Goal: Task Accomplishment & Management: Manage account settings

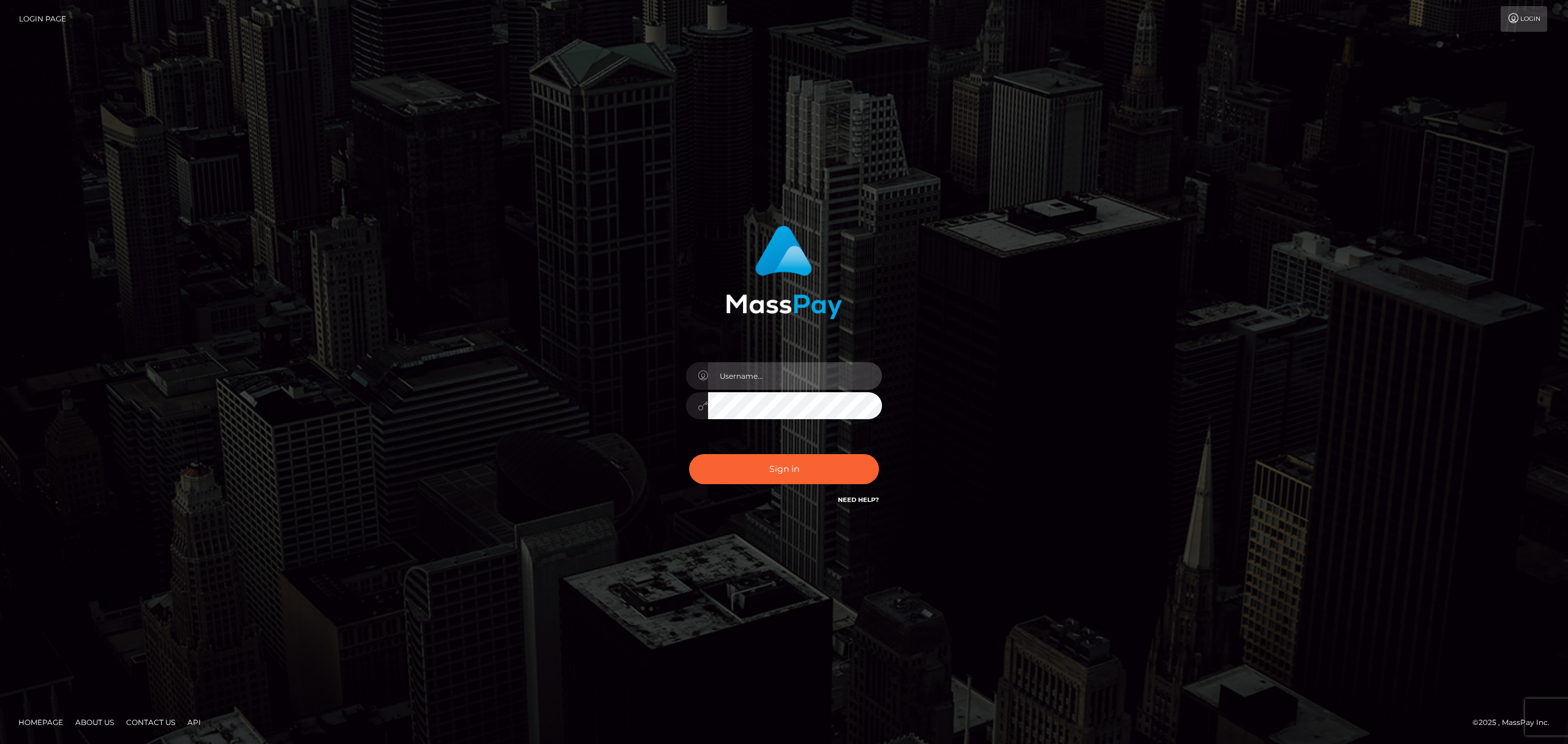
click at [759, 373] on input "text" at bounding box center [795, 375] width 174 height 27
click at [767, 385] on input "text" at bounding box center [795, 375] width 174 height 27
type input "Eric"
click at [788, 466] on button "Sign in" at bounding box center [784, 469] width 190 height 30
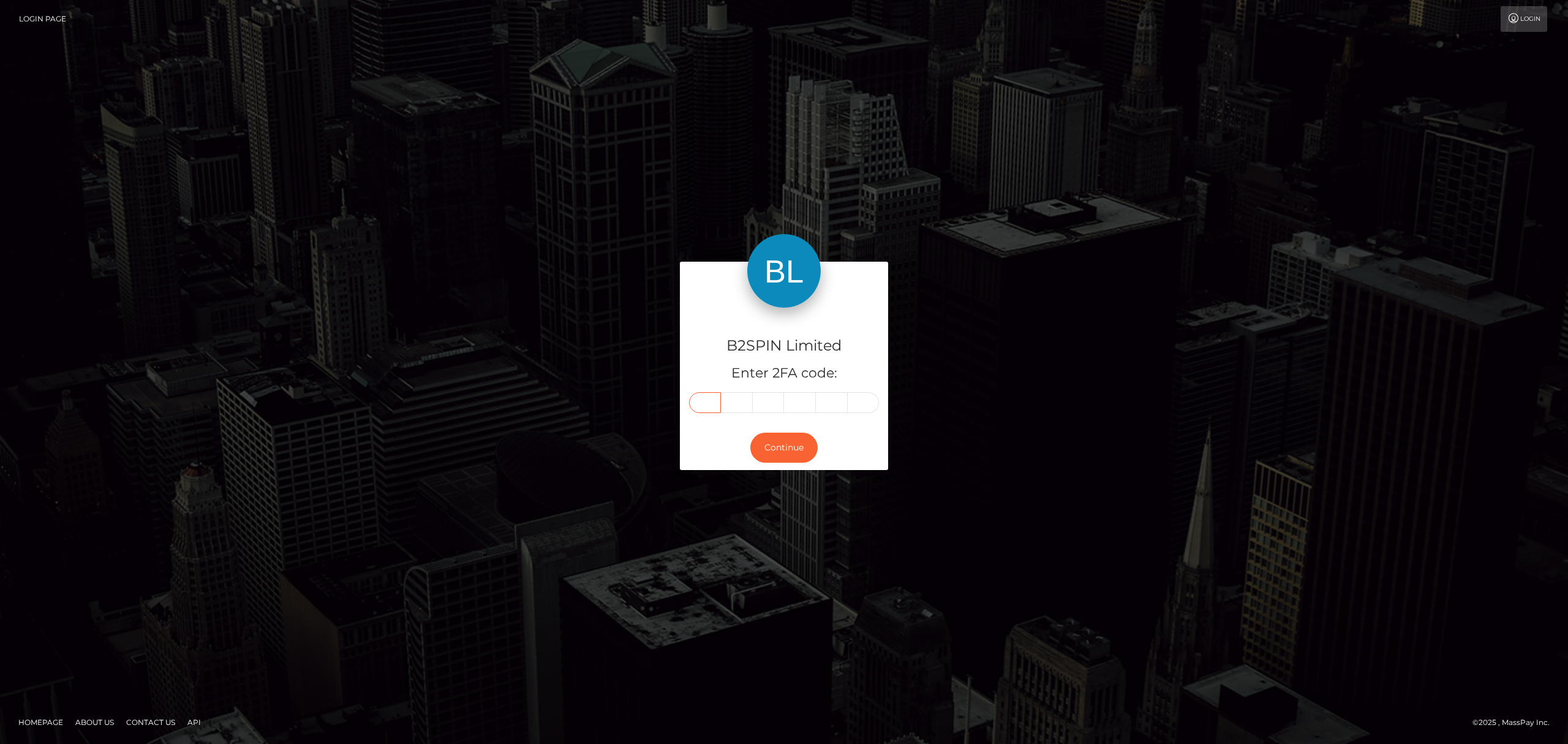
click at [711, 405] on input "text" at bounding box center [705, 402] width 32 height 21
paste input "7"
type input "7"
type input "8"
type input "0"
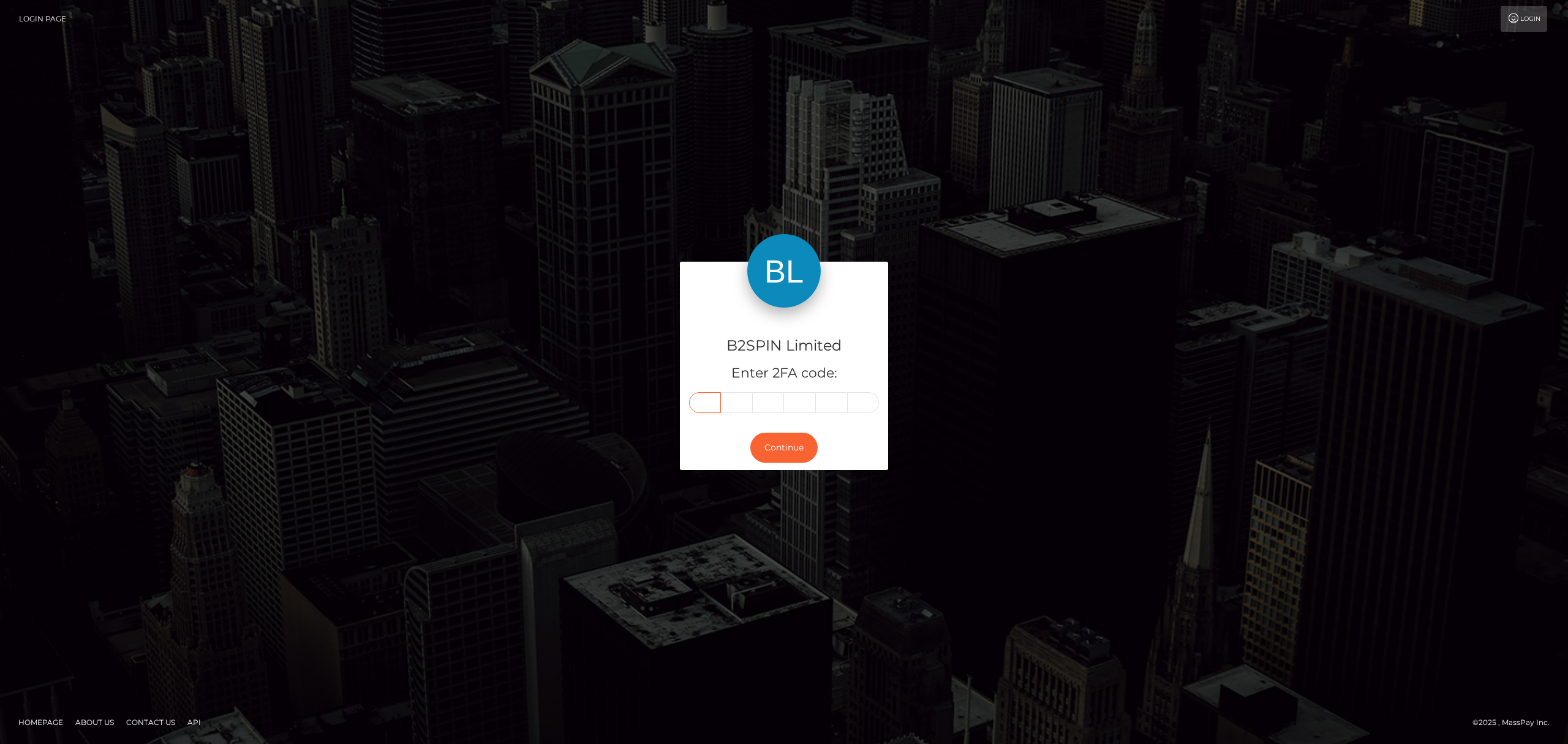
type input "7"
type input "8"
type input "9"
click at [778, 446] on button "Continue" at bounding box center [784, 447] width 67 height 30
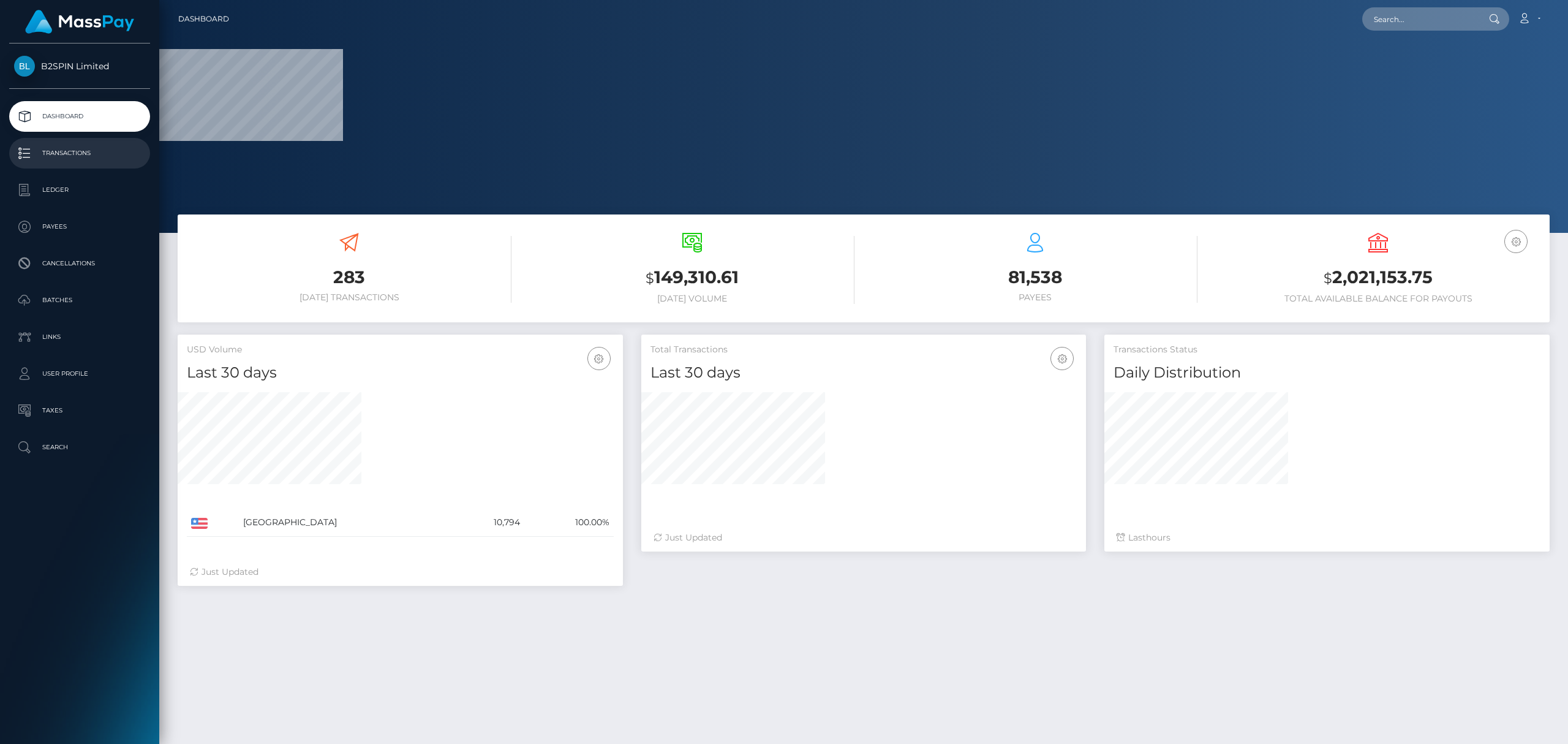
click at [77, 158] on p "Transactions" at bounding box center [79, 154] width 131 height 19
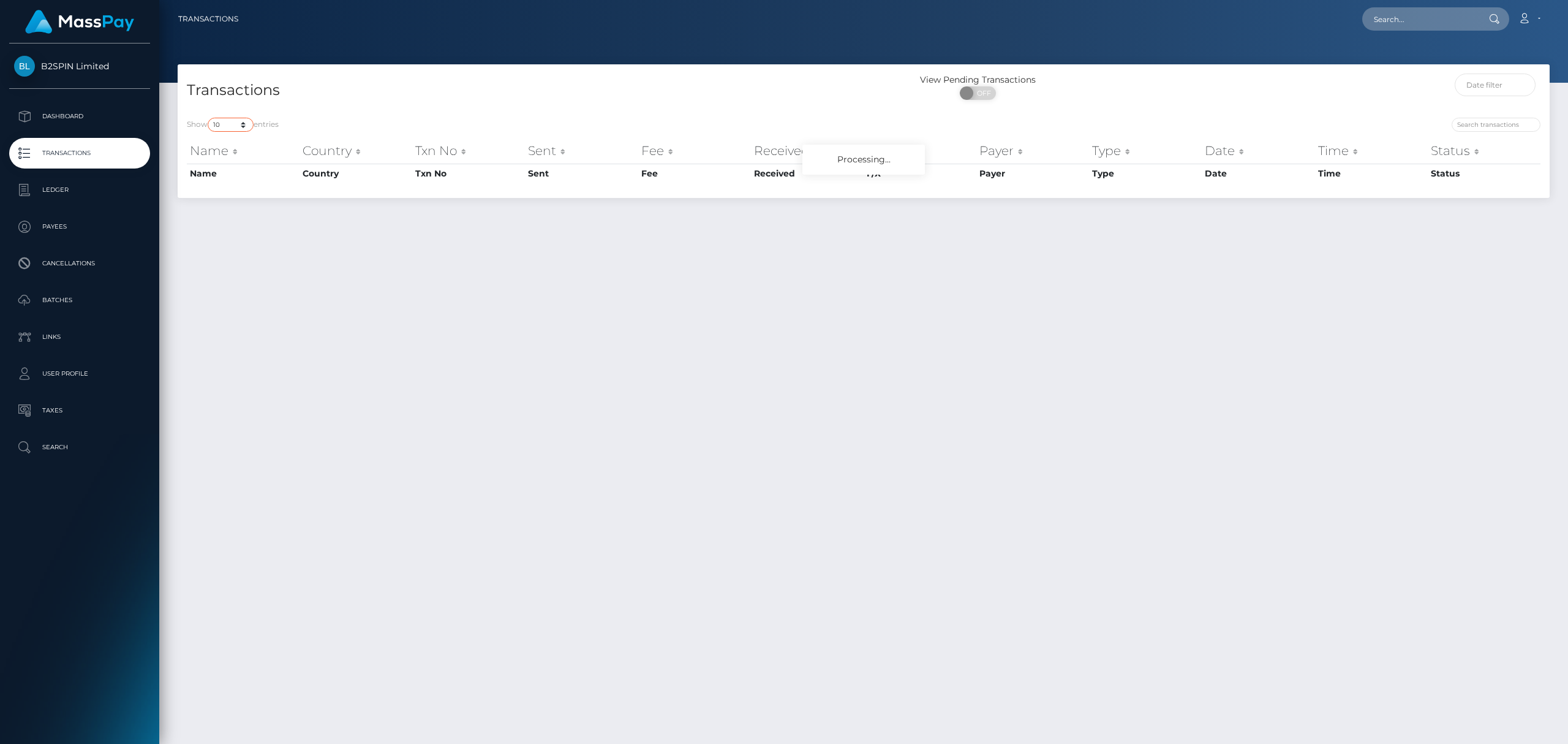
click at [226, 126] on select "10 25 50 100 250 500 1,000 3,500" at bounding box center [230, 124] width 46 height 14
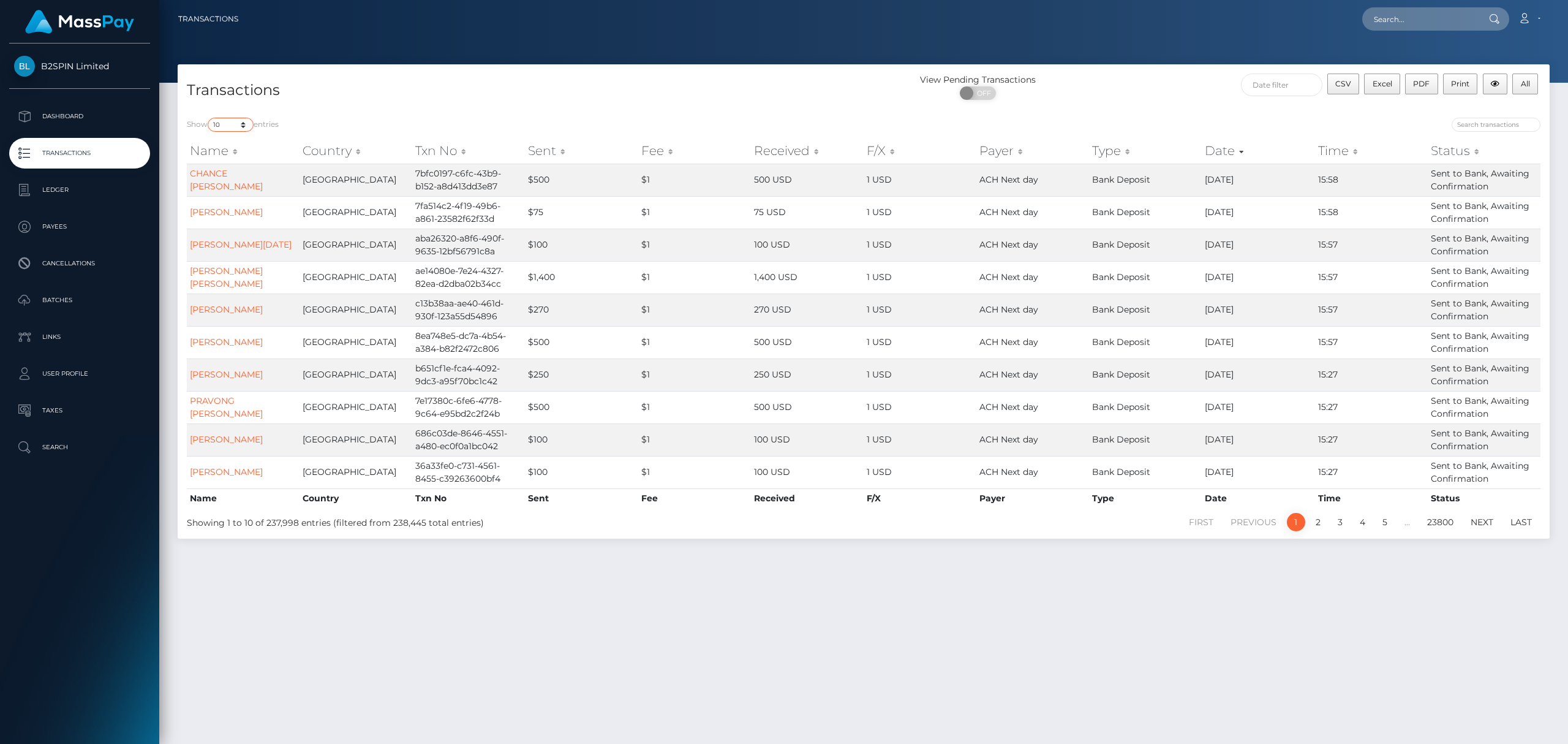
select select "3500"
click at [209, 118] on select "10 25 50 100 250 500 1,000 3,500" at bounding box center [230, 124] width 46 height 14
click at [990, 94] on span "OFF" at bounding box center [982, 93] width 31 height 13
checkbox input "true"
click at [1147, 92] on div "View Pending Transactions ON OFF" at bounding box center [1035, 89] width 343 height 33
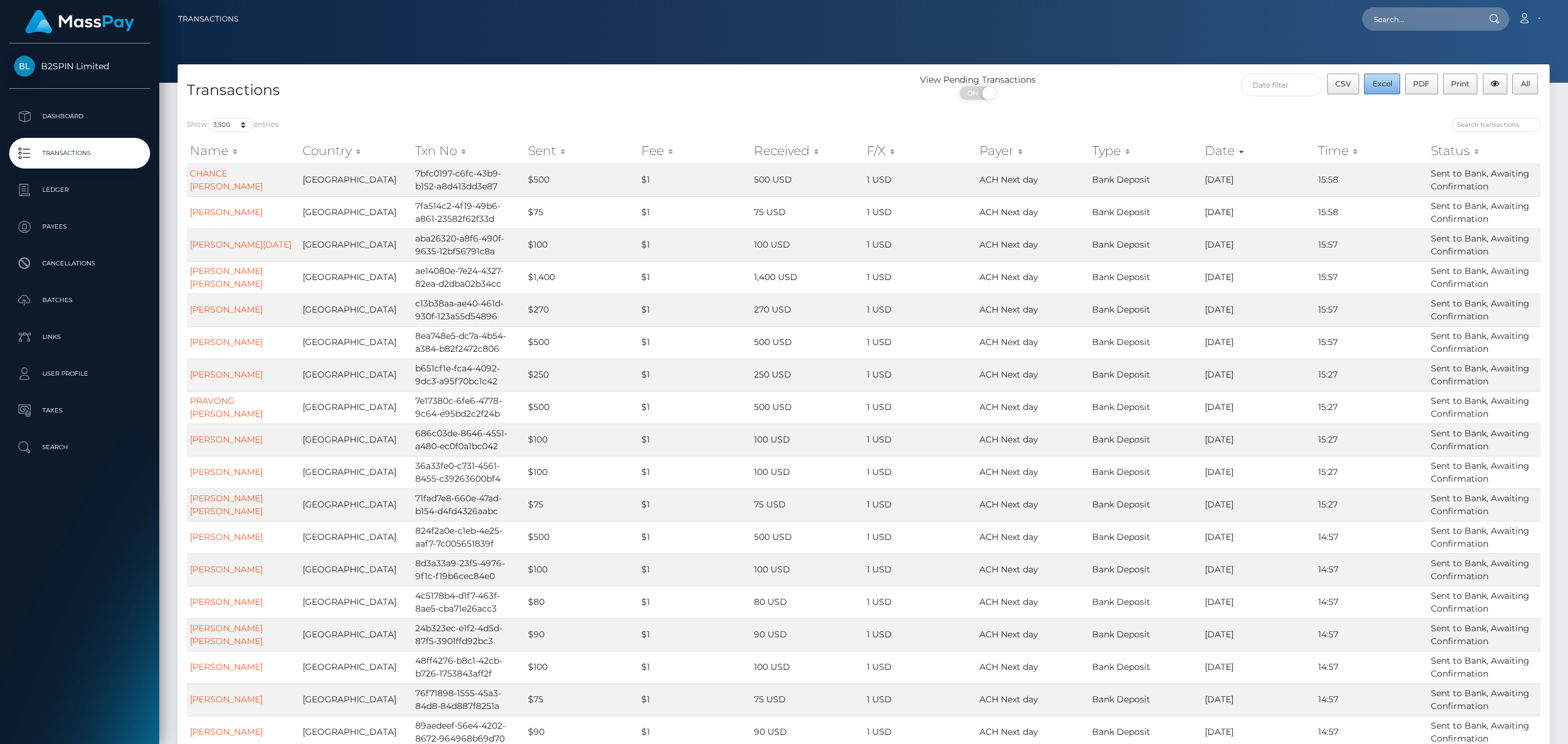
click at [1384, 85] on span "Excel" at bounding box center [1382, 83] width 19 height 9
click at [1425, 21] on input "text" at bounding box center [1420, 19] width 115 height 23
paste input "2bba5129-f6f8-4e5c-b06d-0113dfb4a193"
type input "2bba5129-f6f8-4e5c-b06d-0113dfb4a193"
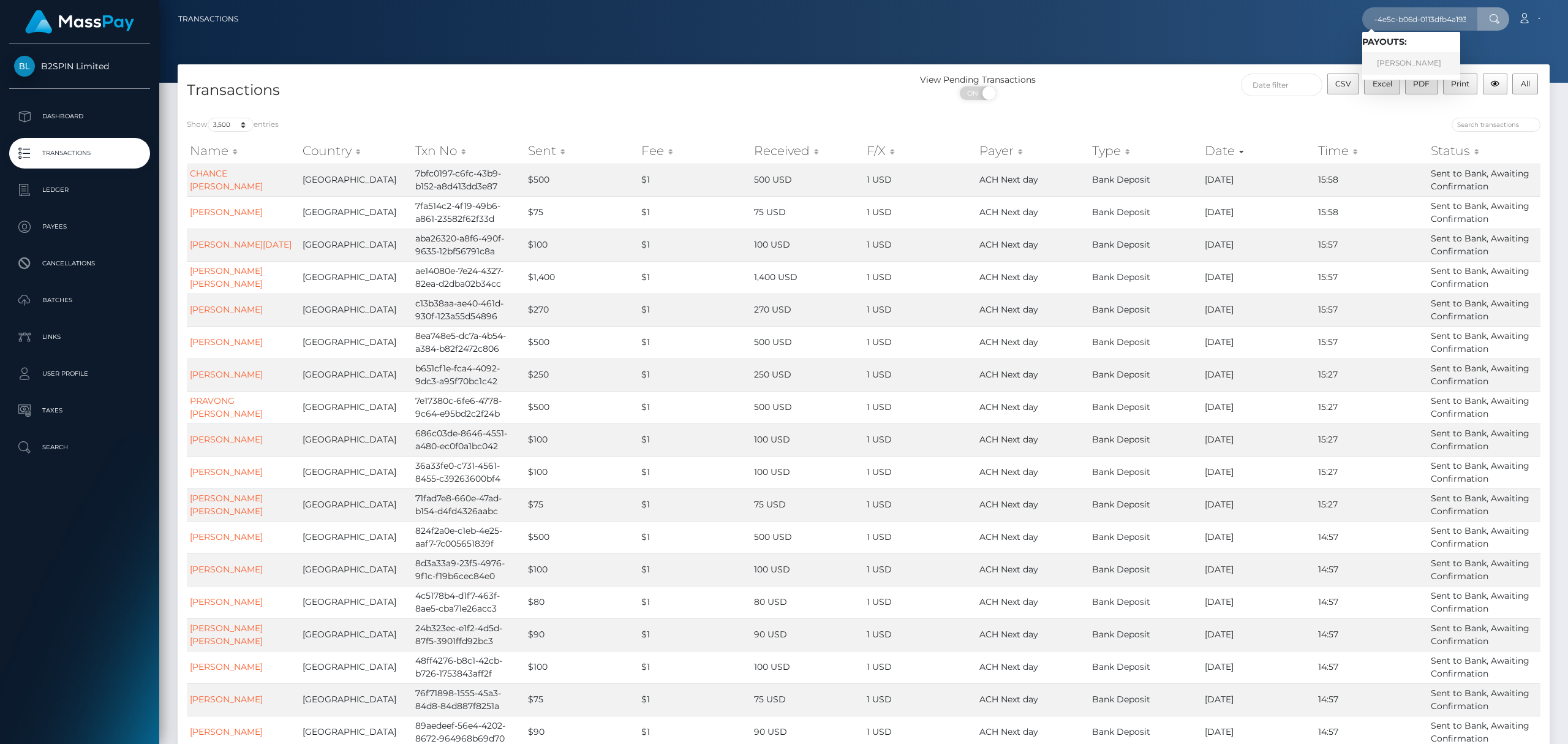
click at [1410, 61] on link "ROBIN NICOLE LEROUX" at bounding box center [1411, 63] width 98 height 23
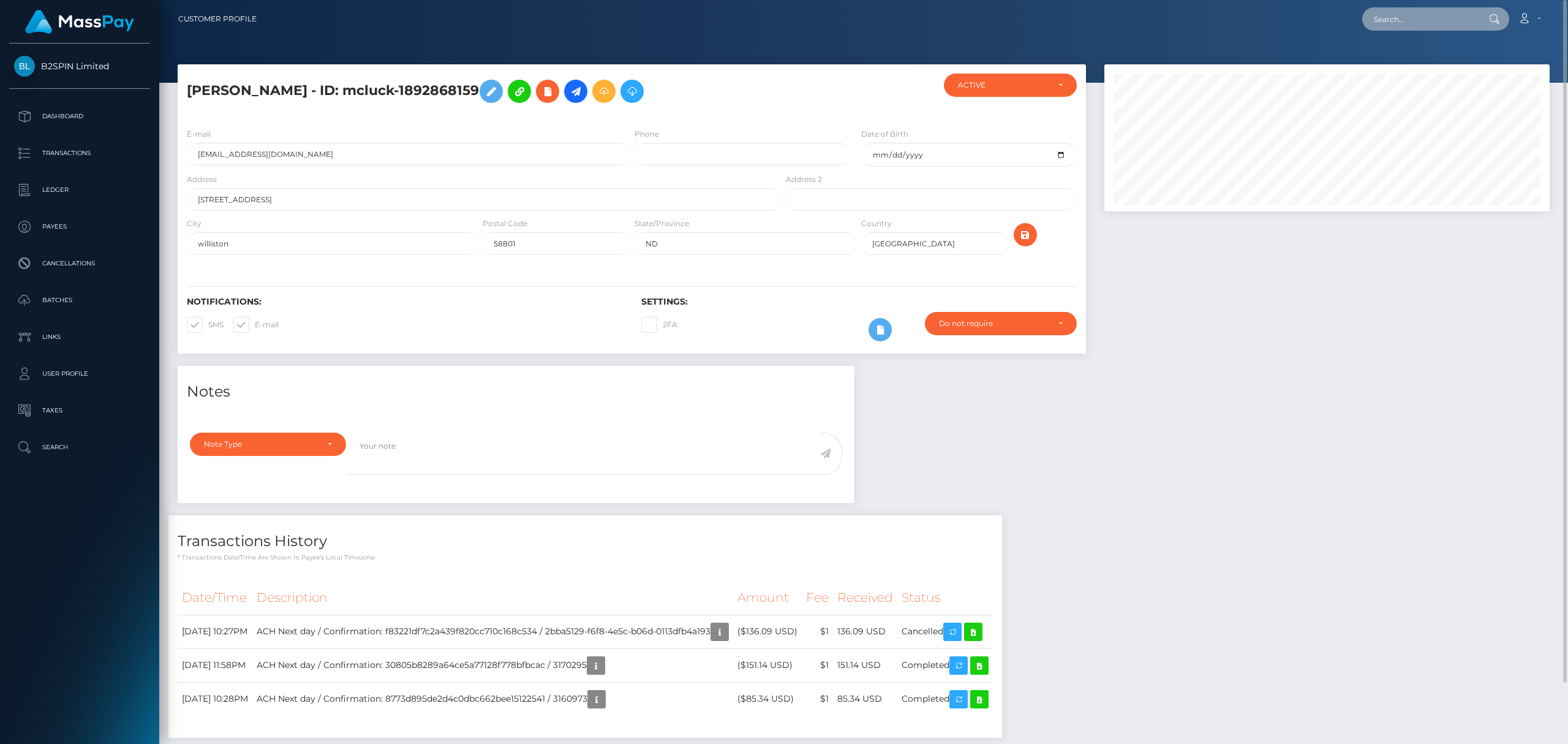
drag, startPoint x: 1411, startPoint y: 10, endPoint x: 1412, endPoint y: 16, distance: 6.1
click at [1411, 10] on input "text" at bounding box center [1420, 19] width 115 height 23
paste input "2128857632"
type input "2128857632"
click at [1410, 100] on link "ROBIN NICOLE LEROUX" at bounding box center [1411, 102] width 98 height 23
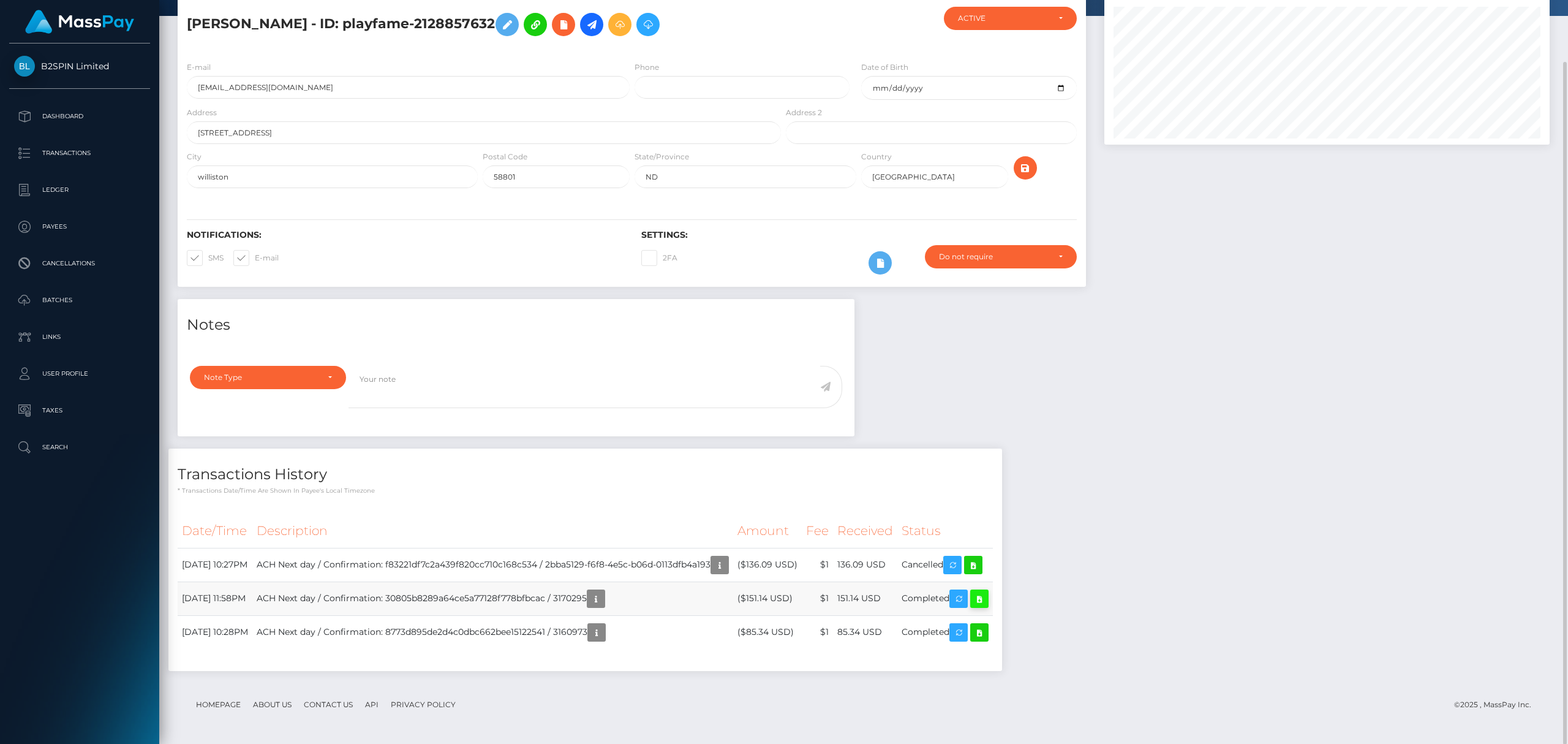
scroll to position [147, 445]
click at [1418, 489] on div "Notes Note Type Compliance Clear Compliance General Note Type" at bounding box center [863, 491] width 1390 height 384
click at [981, 560] on icon at bounding box center [974, 565] width 15 height 15
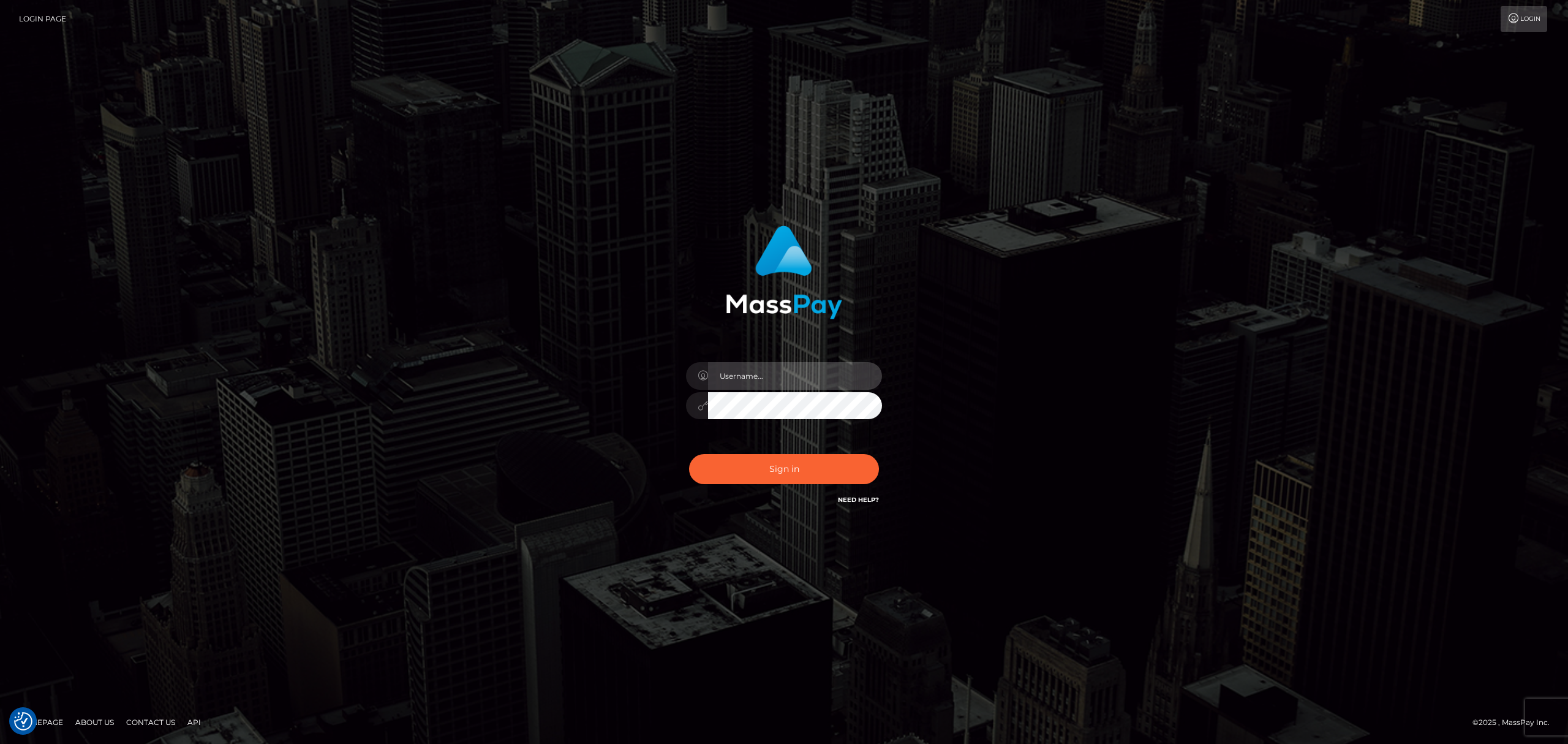
click at [805, 385] on input "text" at bounding box center [795, 375] width 174 height 27
type input "[PERSON_NAME]"
click at [793, 480] on button "Sign in" at bounding box center [784, 469] width 190 height 30
